Goal: Task Accomplishment & Management: Use online tool/utility

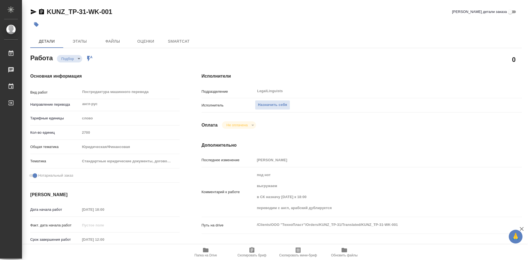
type textarea "x"
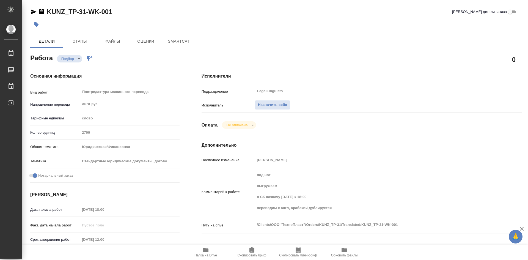
type textarea "x"
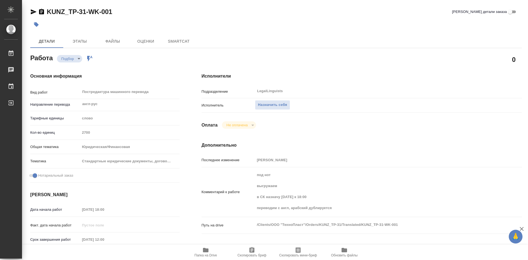
type textarea "x"
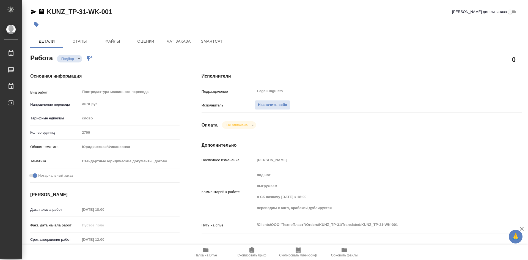
type textarea "x"
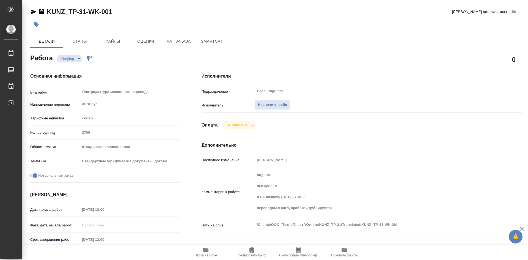
type textarea "x"
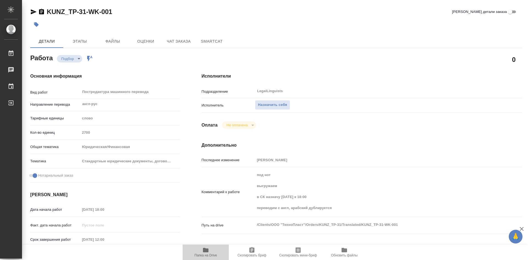
click at [207, 251] on icon "button" at bounding box center [205, 250] width 5 height 4
